Goal: Use online tool/utility

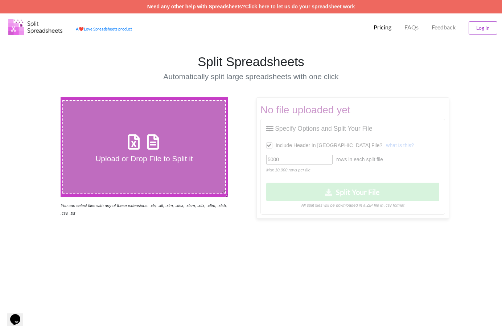
drag, startPoint x: 124, startPoint y: 153, endPoint x: 99, endPoint y: 158, distance: 25.2
click at [99, 158] on h4 "Upload or Drop File to Split it" at bounding box center [144, 158] width 163 height 9
click at [37, 97] on input "Upload or Drop File to Split it" at bounding box center [37, 97] width 0 height 0
click at [382, 26] on p "Pricing" at bounding box center [383, 28] width 18 height 8
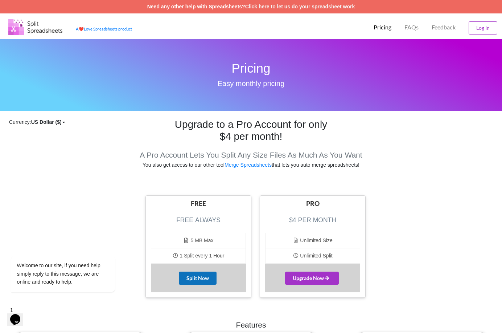
click at [200, 275] on button "Split Now" at bounding box center [198, 277] width 38 height 13
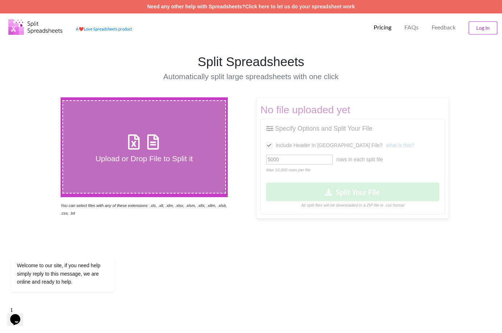
click at [141, 157] on h4 "Upload or Drop File to Split it" at bounding box center [144, 158] width 163 height 9
click at [37, 97] on input "Upload or Drop File to Split it" at bounding box center [37, 97] width 0 height 0
type input "C:\fakepath\Provider Listings w Provider Number and NPI.xlsm"
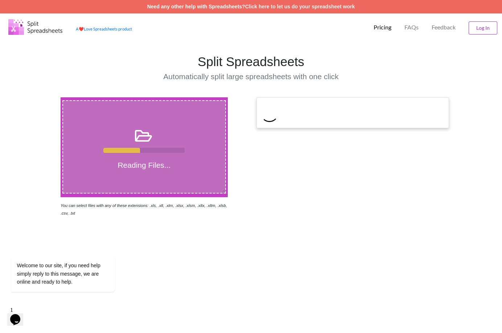
click at [145, 80] on h4 "Automatically split large spreadsheets with one click" at bounding box center [251, 76] width 246 height 9
